Goal: Find specific page/section: Find specific page/section

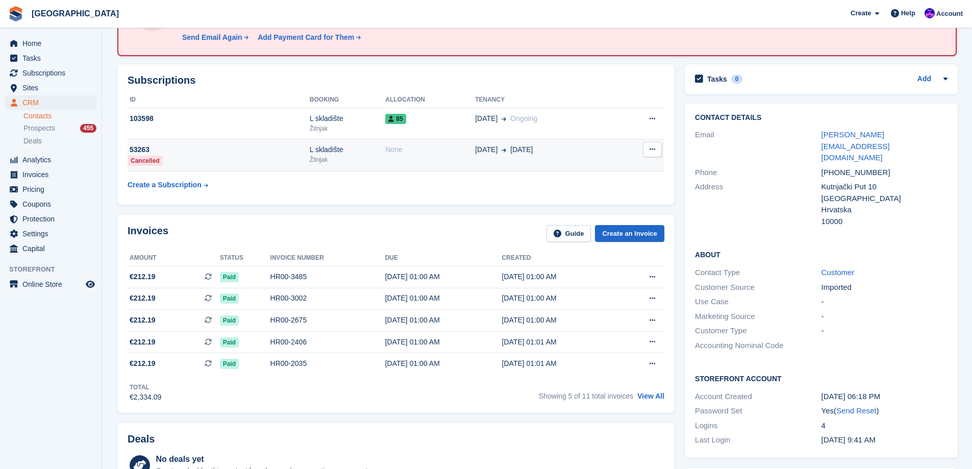
scroll to position [102, 0]
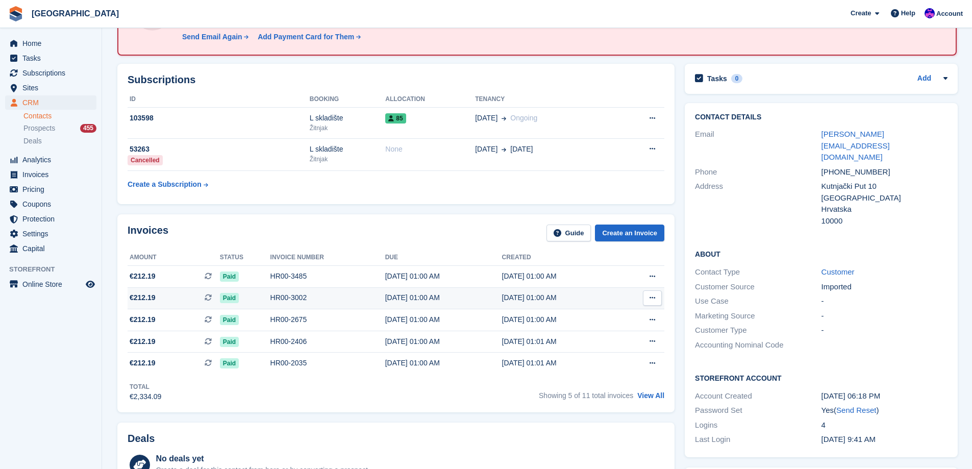
click at [320, 297] on div "HR00-3002" at bounding box center [327, 297] width 115 height 11
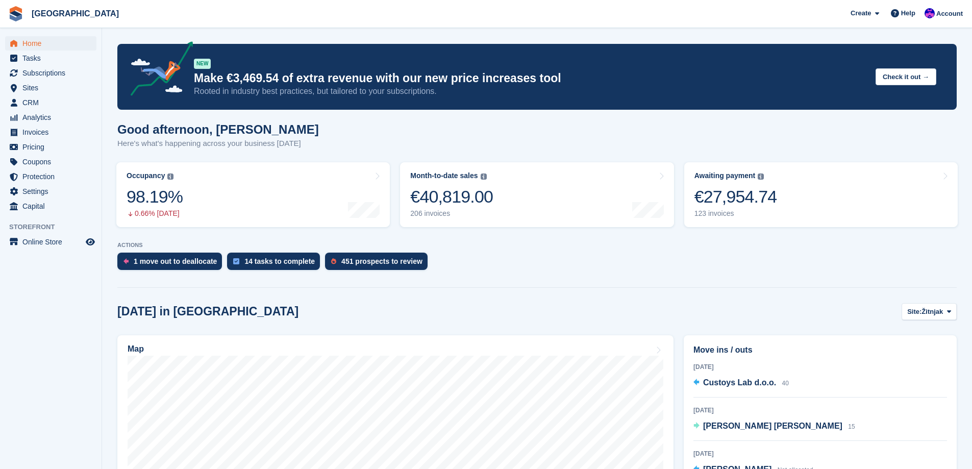
click at [470, 267] on div "1 move out to deallocate 14 tasks to complete 451 prospects to review" at bounding box center [536, 263] width 839 height 22
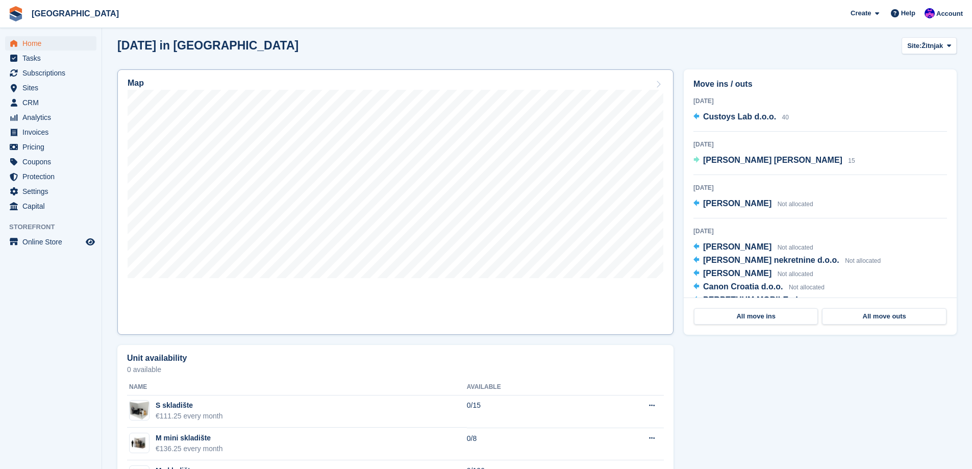
scroll to position [204, 0]
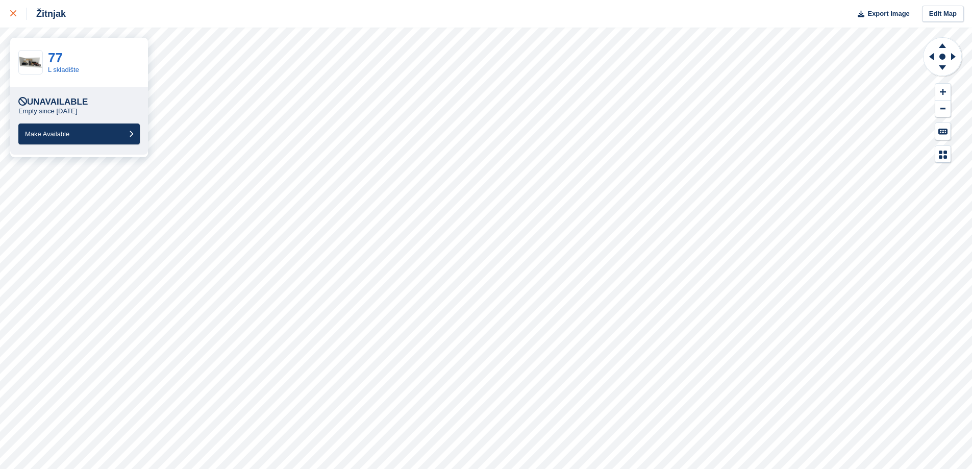
click at [4, 13] on link at bounding box center [13, 14] width 27 height 28
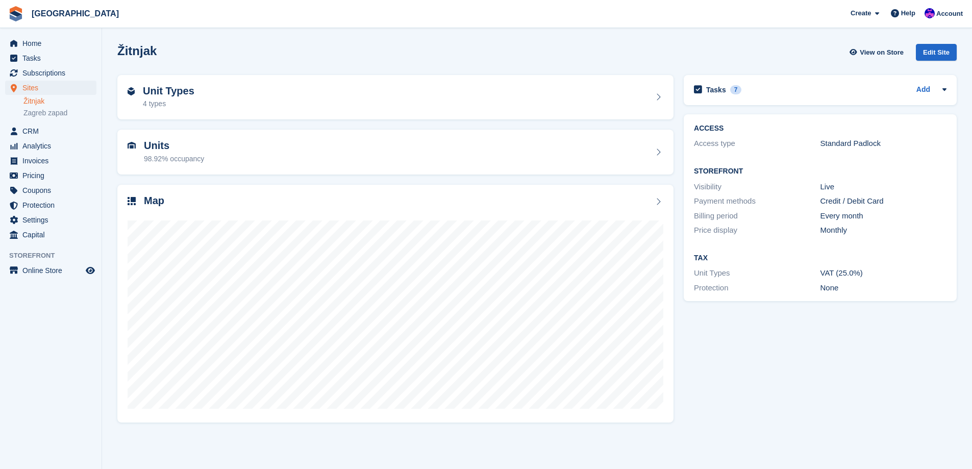
click at [43, 33] on div "Home Tasks Subscriptions Subscriptions Subscriptions Price increases NEW Price …" at bounding box center [50, 137] width 101 height 210
click at [43, 42] on span "Home" at bounding box center [52, 43] width 61 height 14
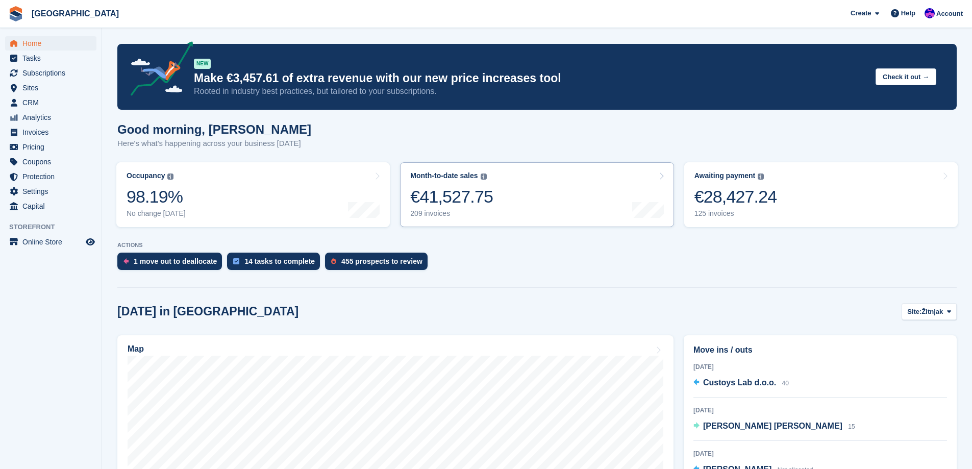
click at [450, 210] on div "Month-to-date sales The sum of all finalised invoices generated this month to d…" at bounding box center [451, 194] width 83 height 46
click at [450, 208] on div "Month-to-date sales The sum of all finalised invoices generated this month to d…" at bounding box center [451, 194] width 83 height 46
